Goal: Information Seeking & Learning: Find contact information

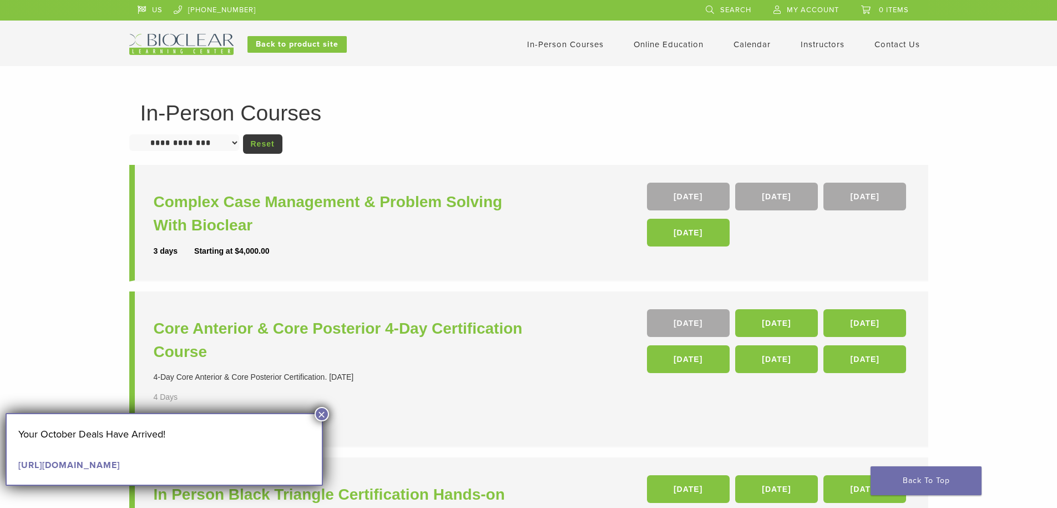
click at [326, 414] on button "×" at bounding box center [322, 414] width 14 height 14
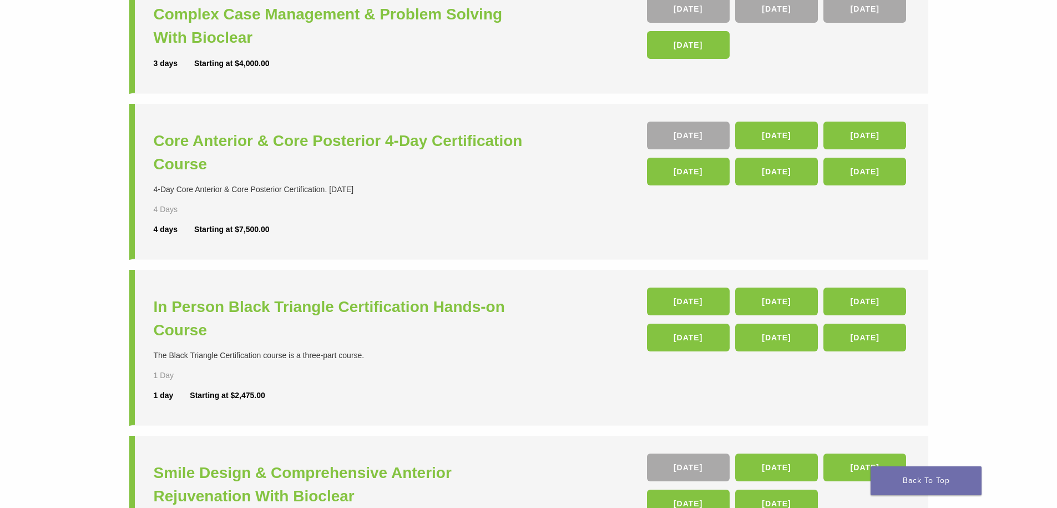
scroll to position [166, 0]
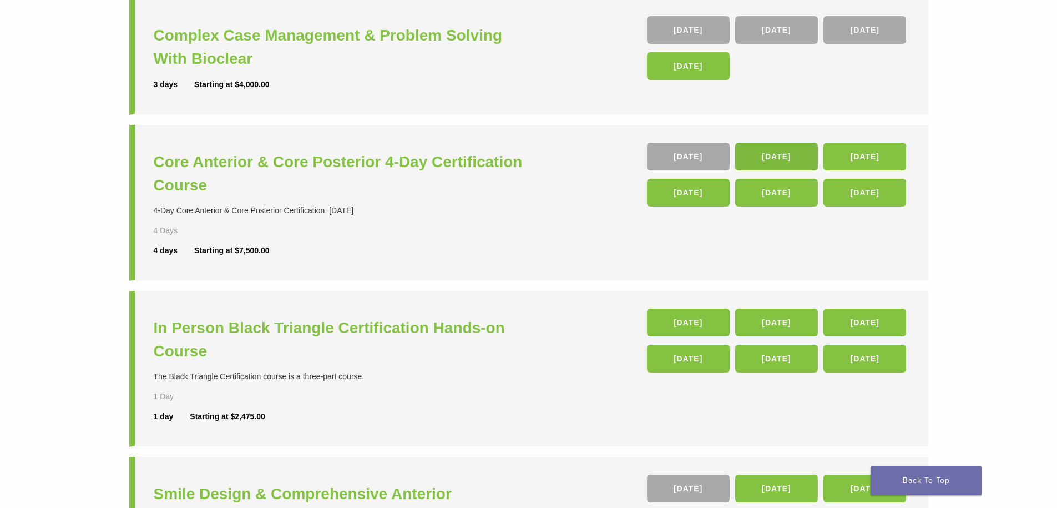
click at [790, 164] on link "04 Feb 26" at bounding box center [776, 157] width 83 height 28
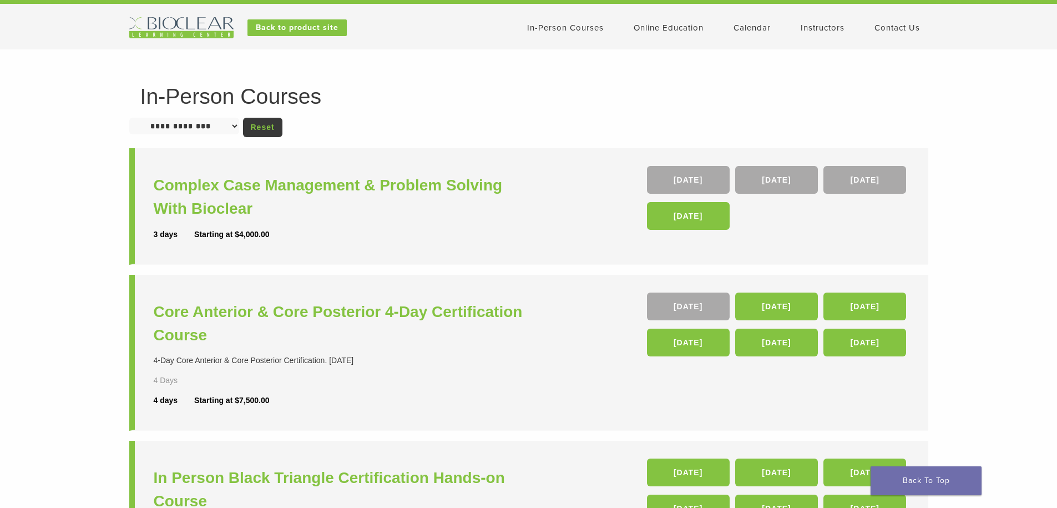
scroll to position [0, 0]
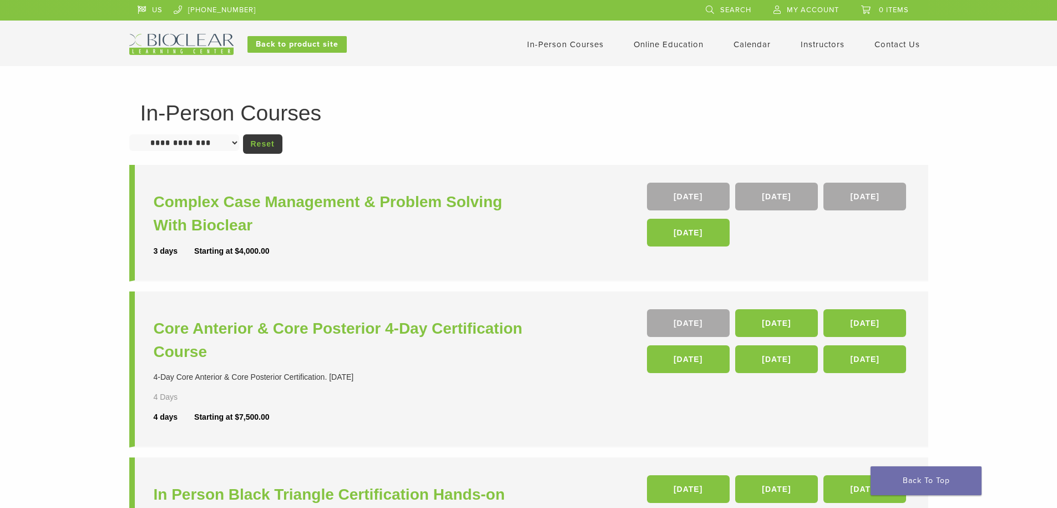
click at [553, 43] on link "In-Person Courses" at bounding box center [565, 44] width 77 height 10
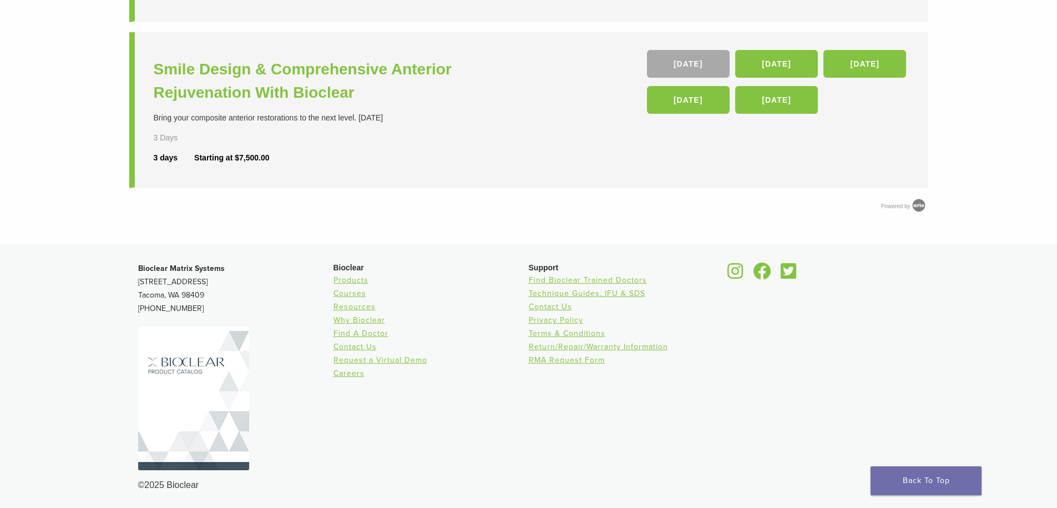
scroll to position [592, 0]
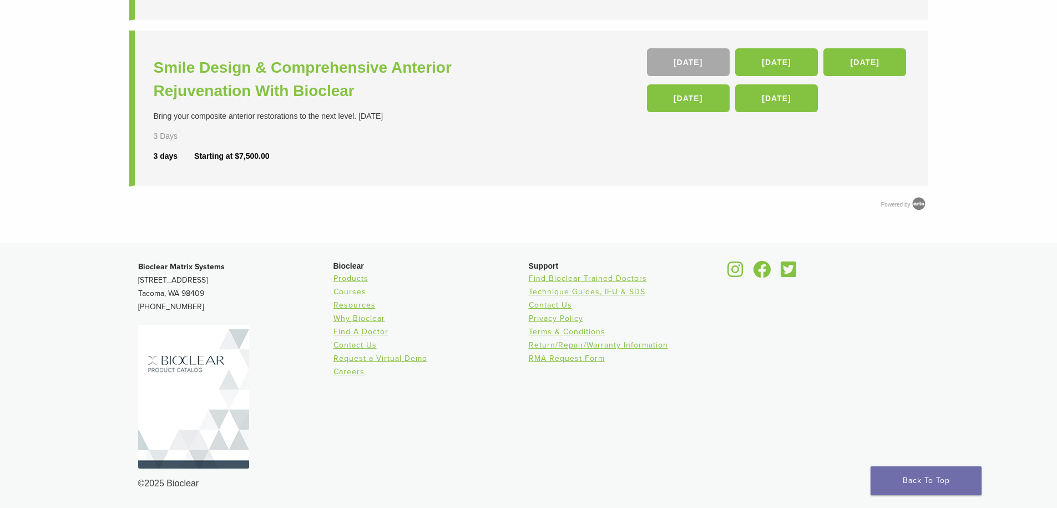
click at [356, 291] on link "Courses" at bounding box center [349, 291] width 33 height 9
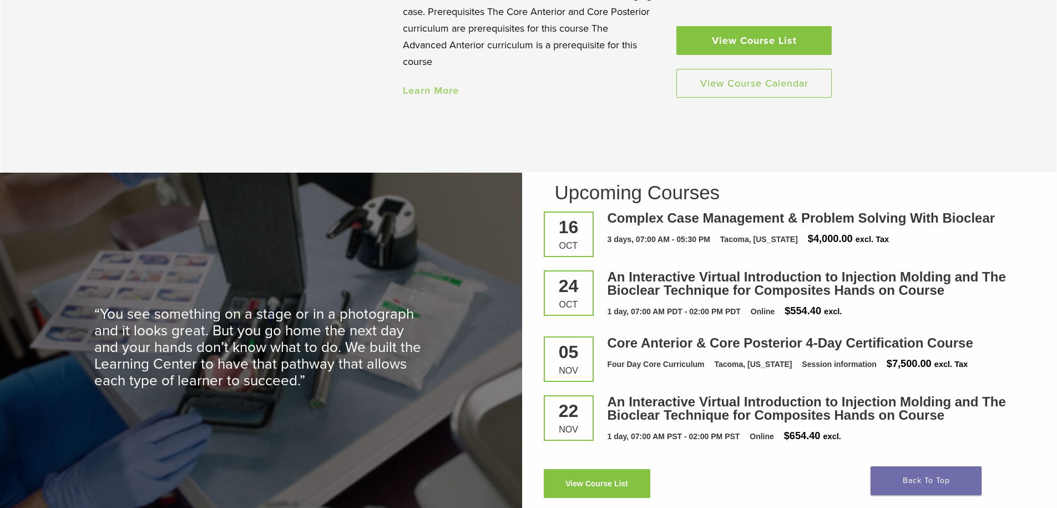
scroll to position [1442, 0]
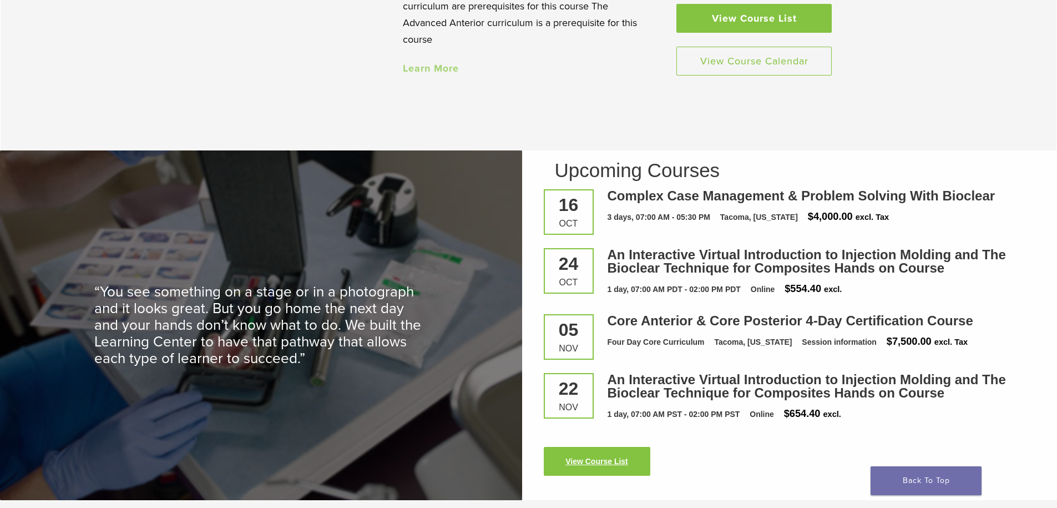
click at [613, 469] on link "View Course List" at bounding box center [597, 461] width 107 height 29
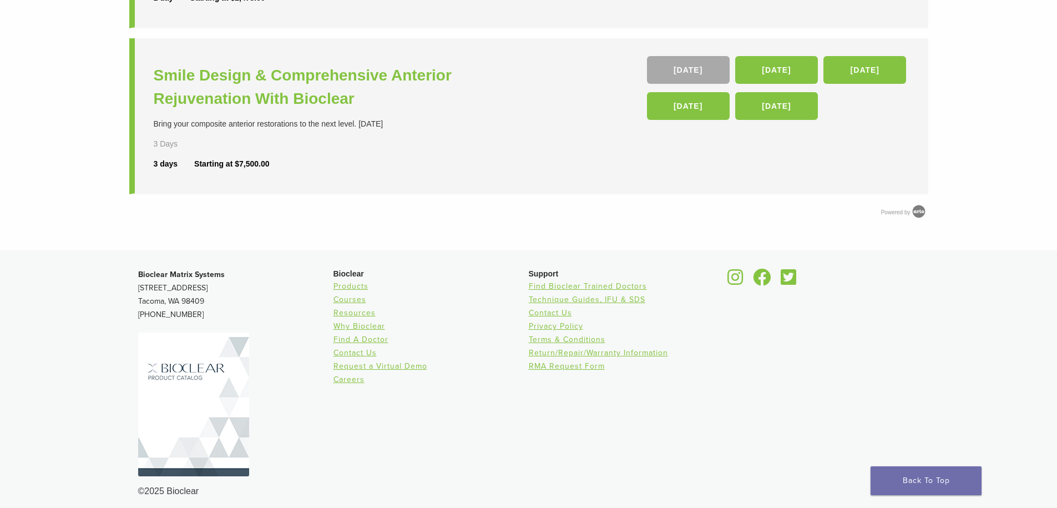
scroll to position [592, 0]
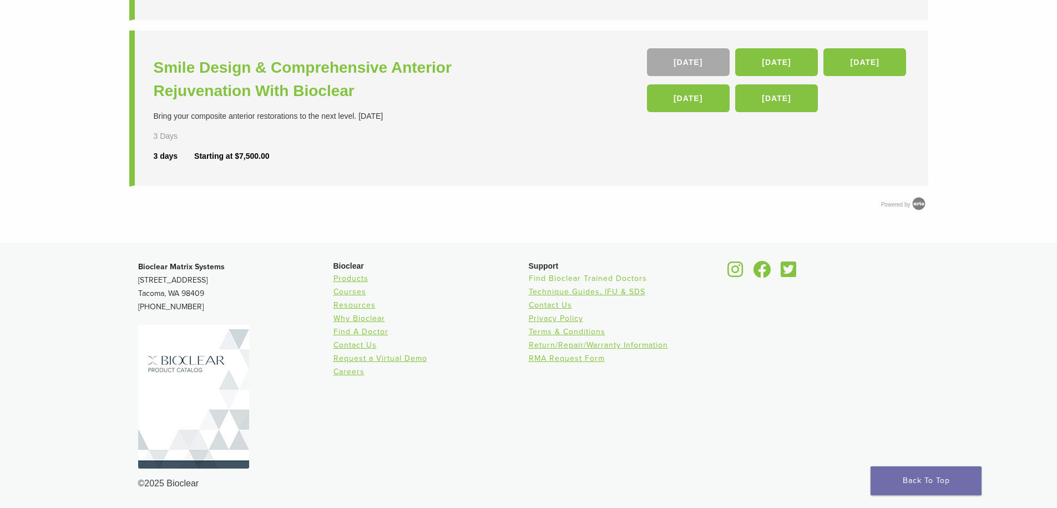
click at [571, 281] on link "Find Bioclear Trained Doctors" at bounding box center [588, 277] width 118 height 9
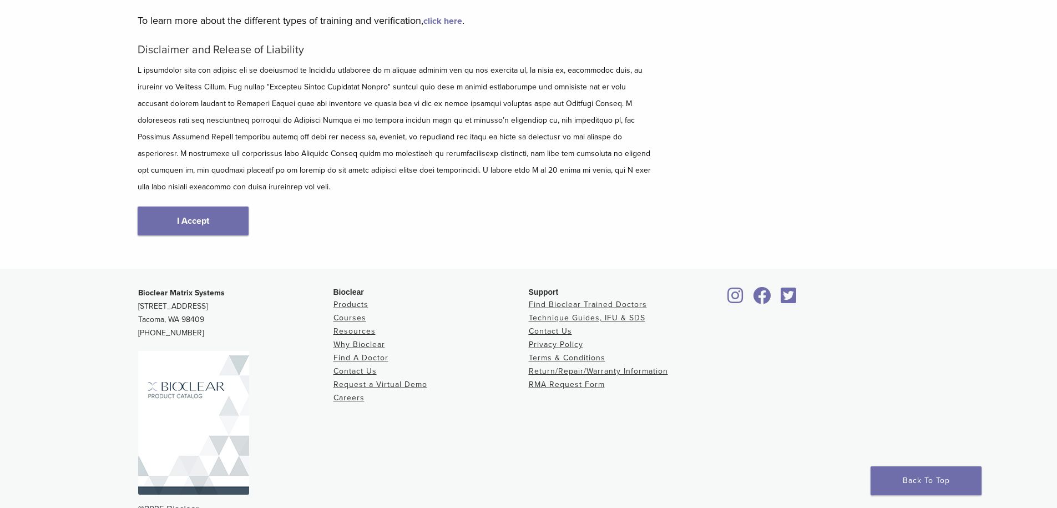
scroll to position [135, 0]
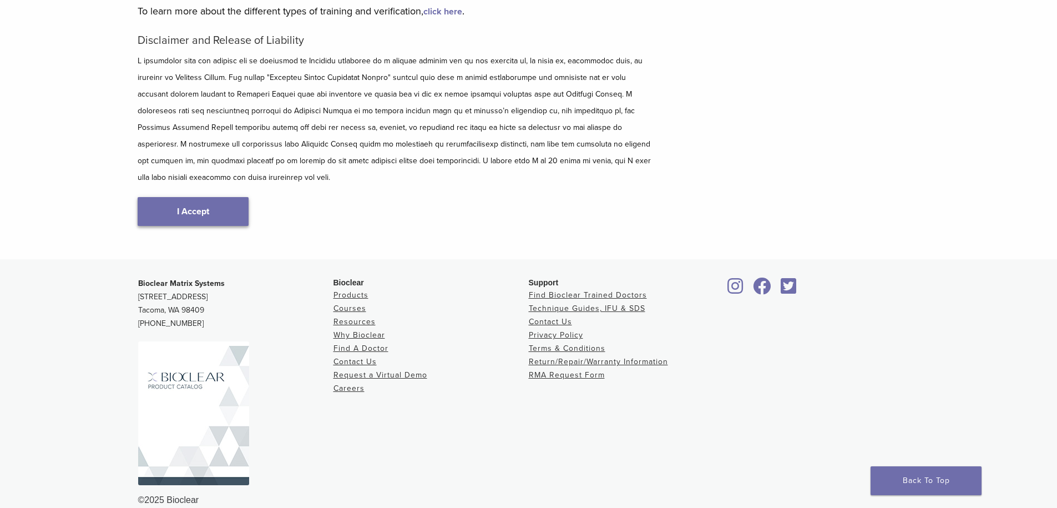
click at [214, 197] on link "I Accept" at bounding box center [193, 211] width 111 height 29
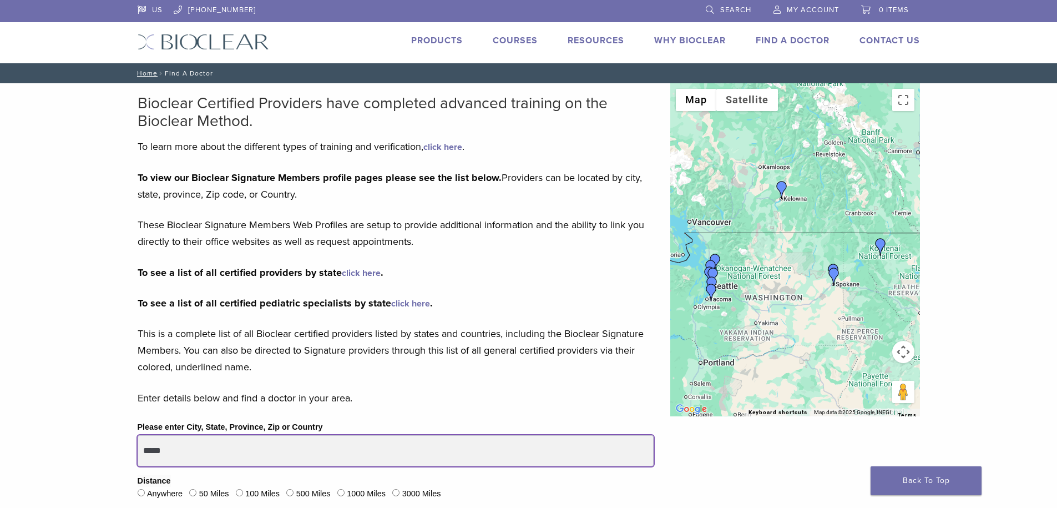
drag, startPoint x: 189, startPoint y: 447, endPoint x: 108, endPoint y: 447, distance: 81.0
type input "*****"
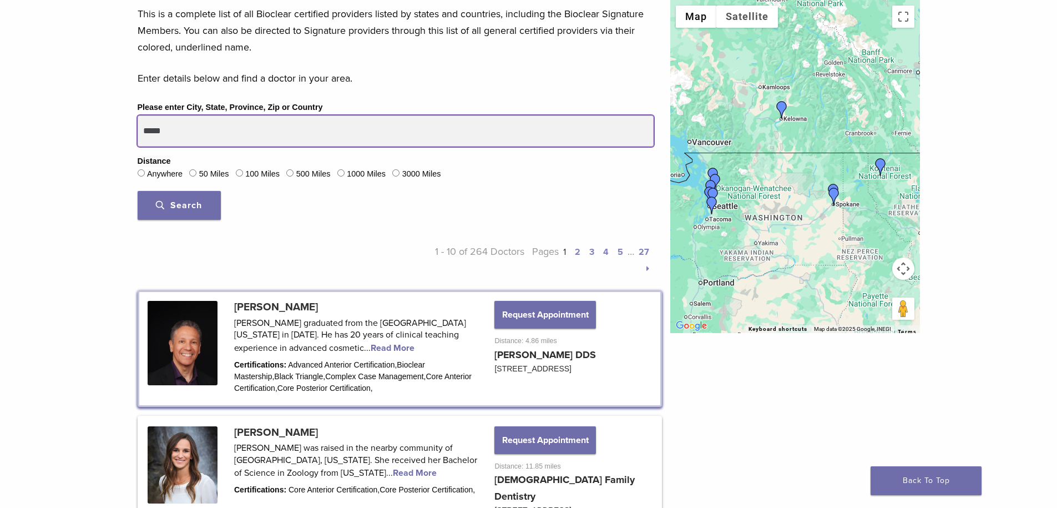
scroll to position [388, 0]
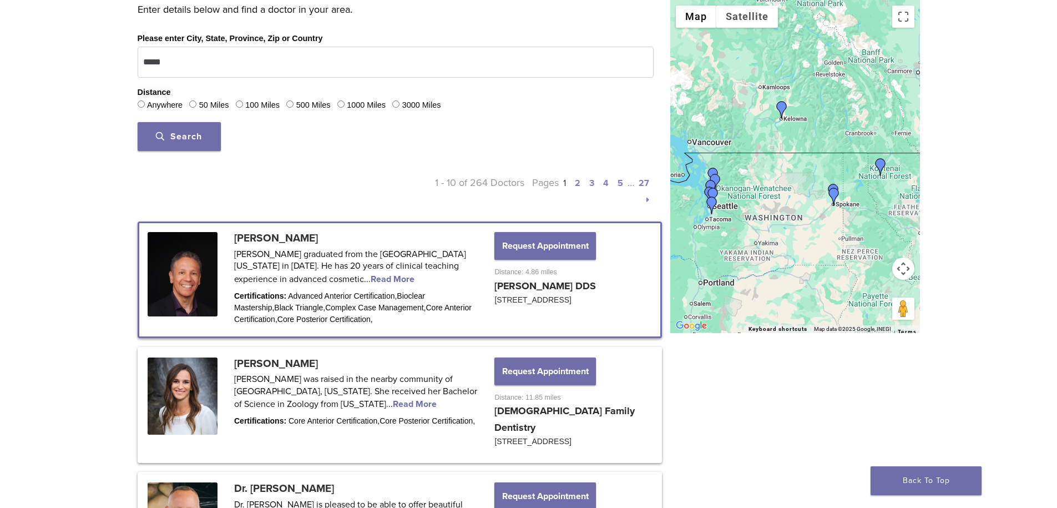
click at [397, 281] on link at bounding box center [399, 279] width 521 height 113
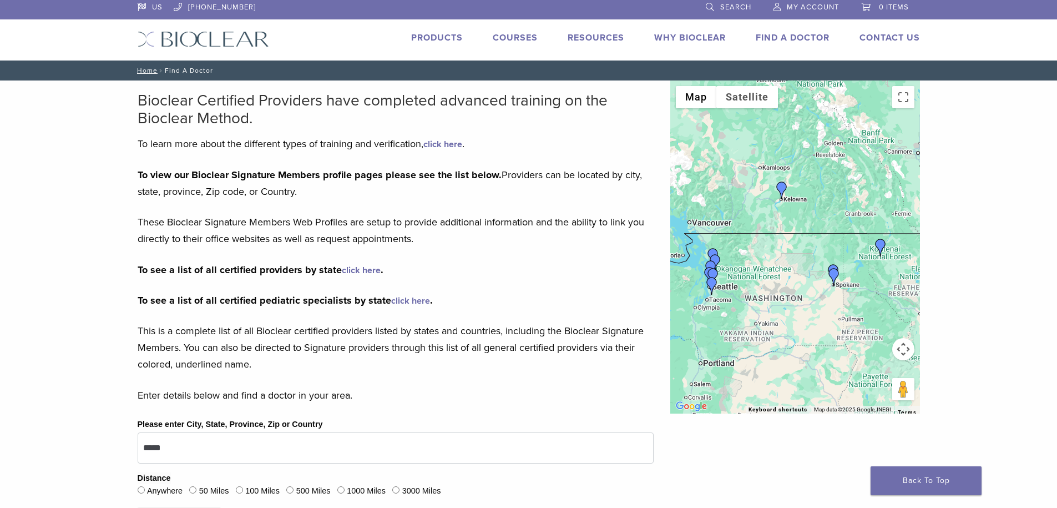
scroll to position [0, 0]
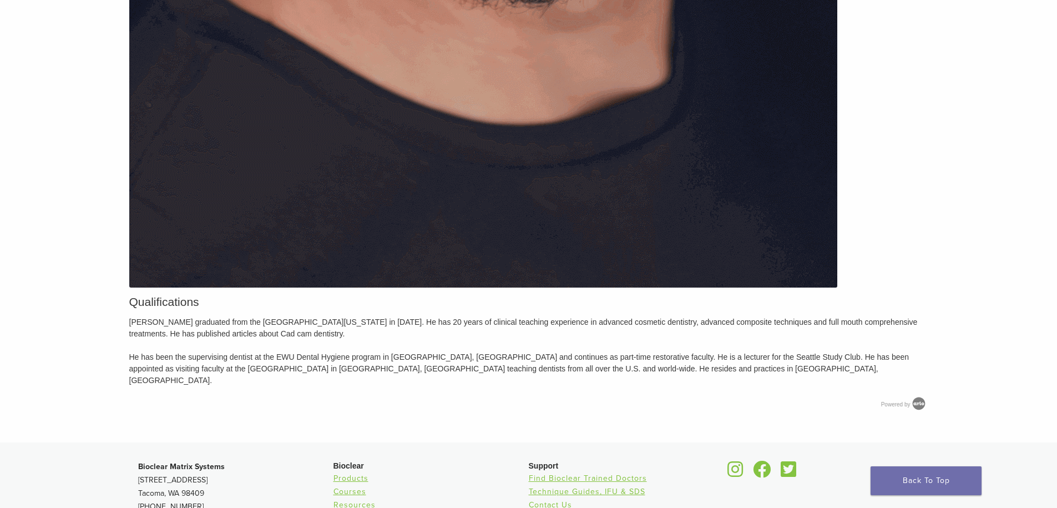
scroll to position [1132, 0]
